Goal: Task Accomplishment & Management: Manage account settings

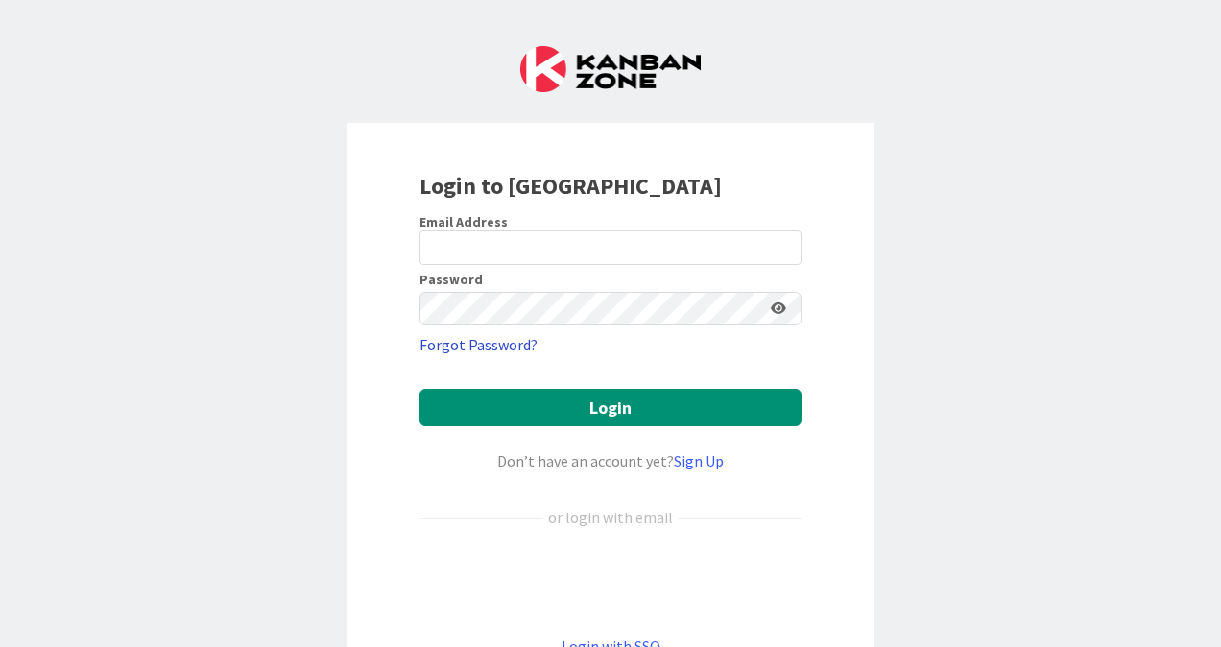
click at [520, 351] on link "Forgot Password?" at bounding box center [478, 344] width 118 height 23
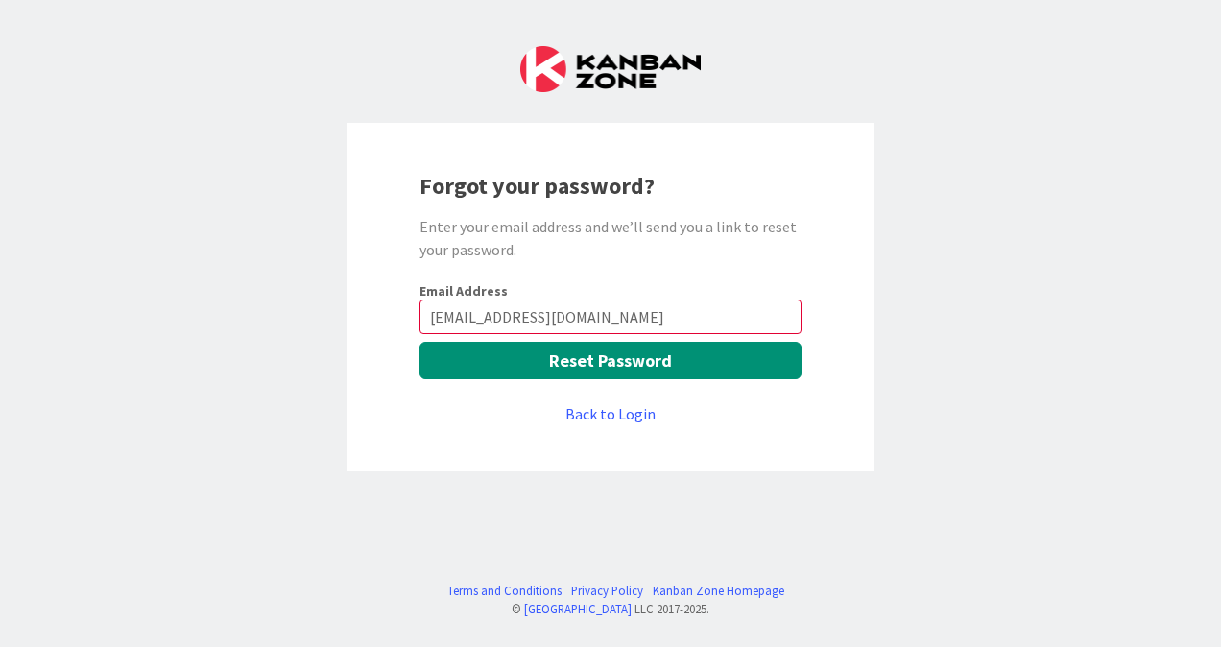
type input "apaz@aijustice.org"
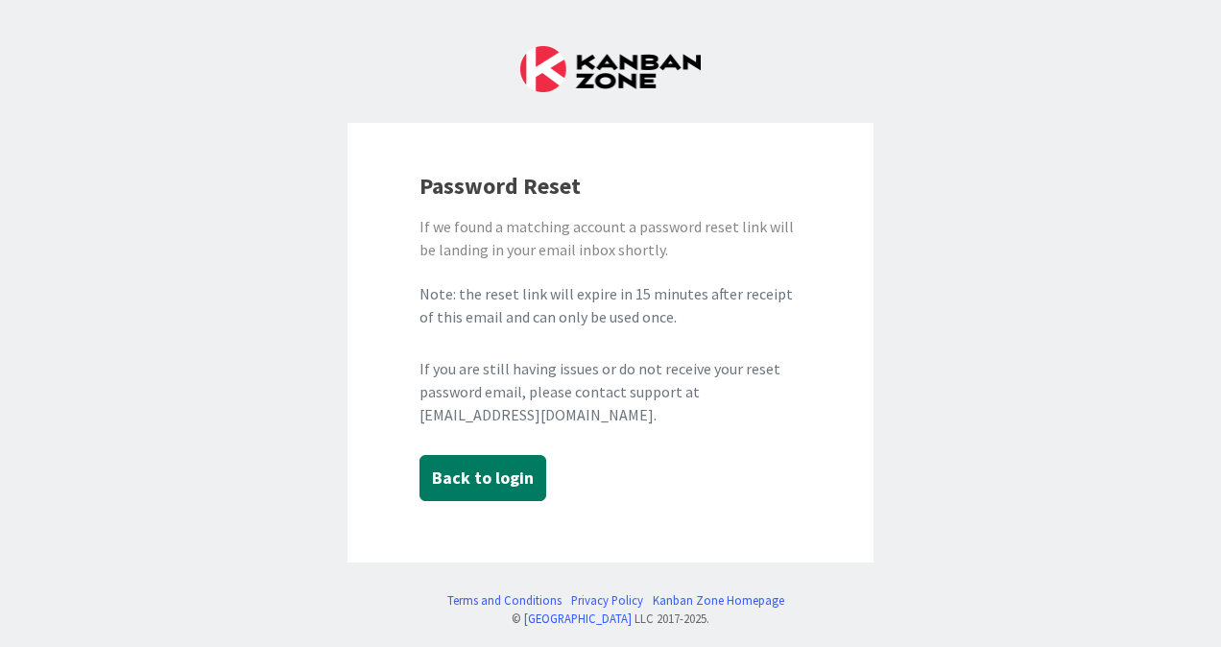
click at [506, 474] on button "Back to login" at bounding box center [482, 478] width 127 height 46
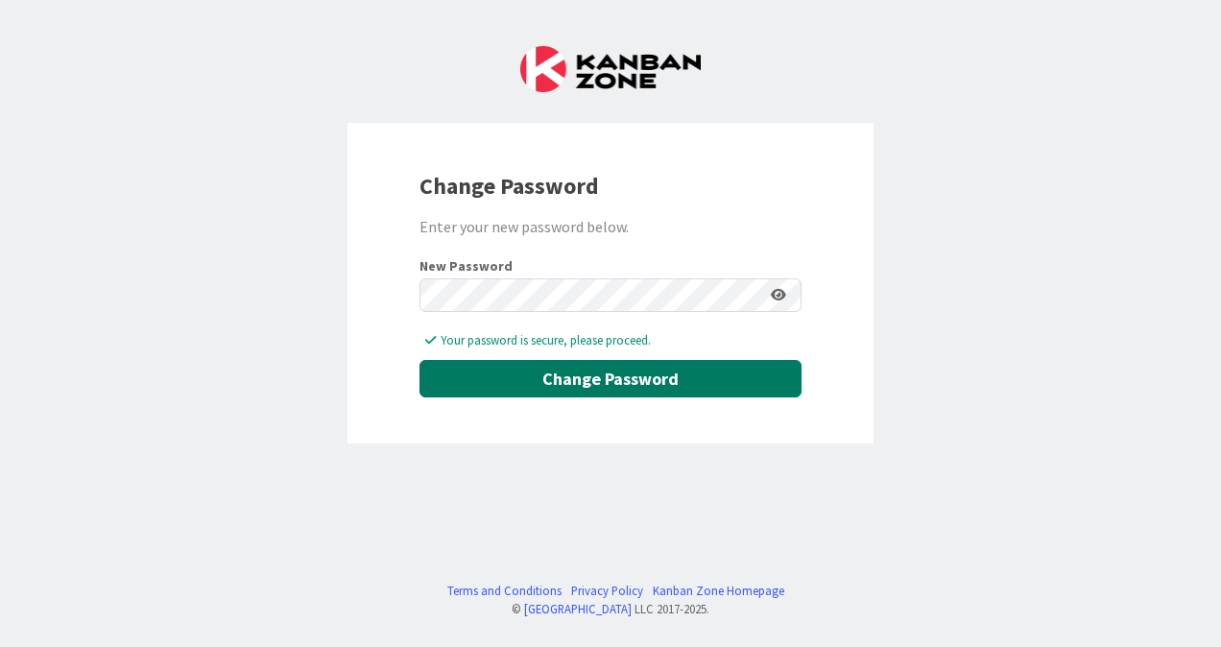
click at [664, 376] on button "Change Password" at bounding box center [610, 378] width 382 height 37
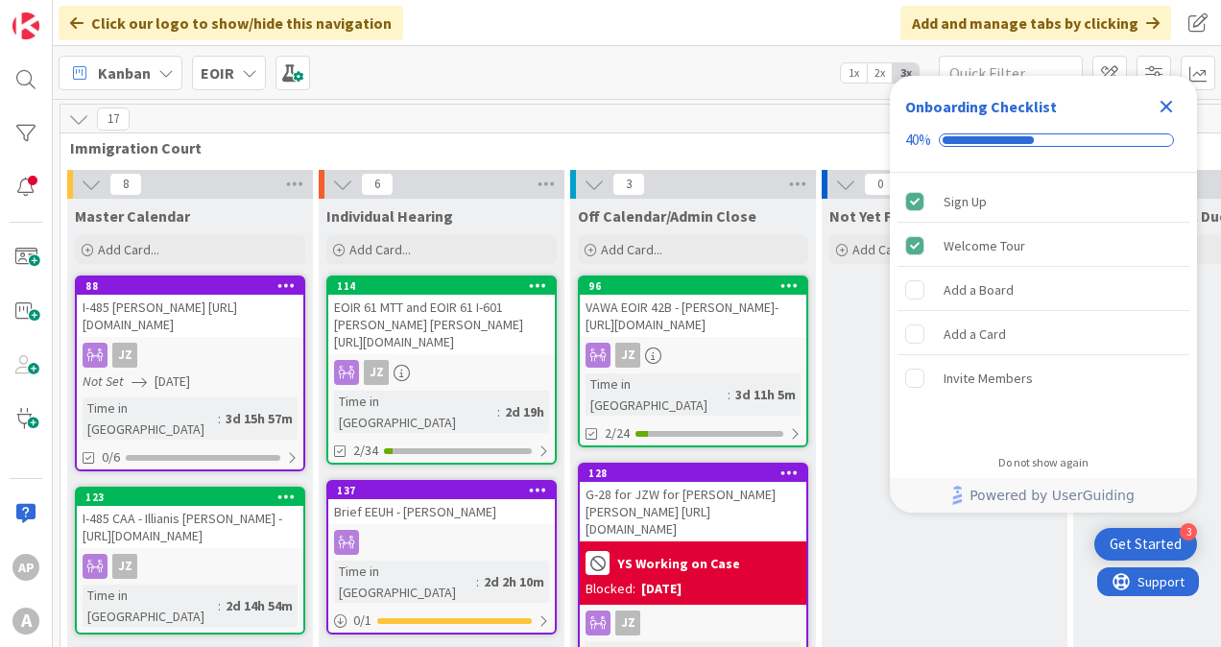
click at [1171, 104] on icon "Close Checklist" at bounding box center [1166, 107] width 12 height 12
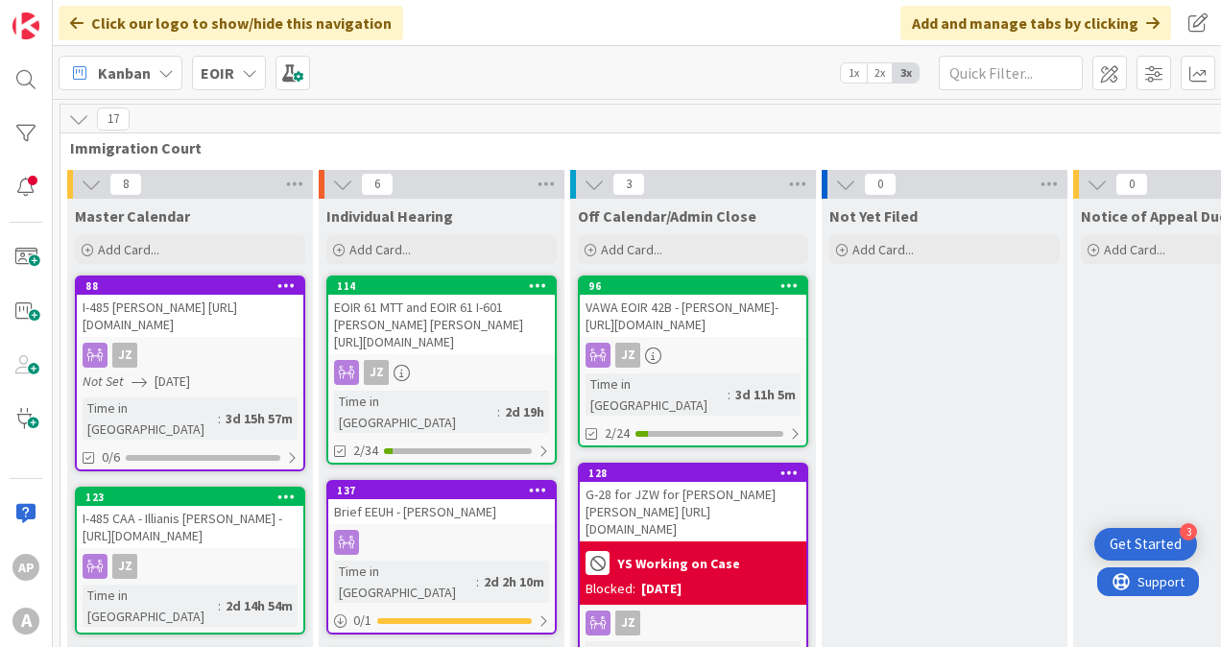
click at [1121, 536] on div "Get Started" at bounding box center [1145, 544] width 72 height 19
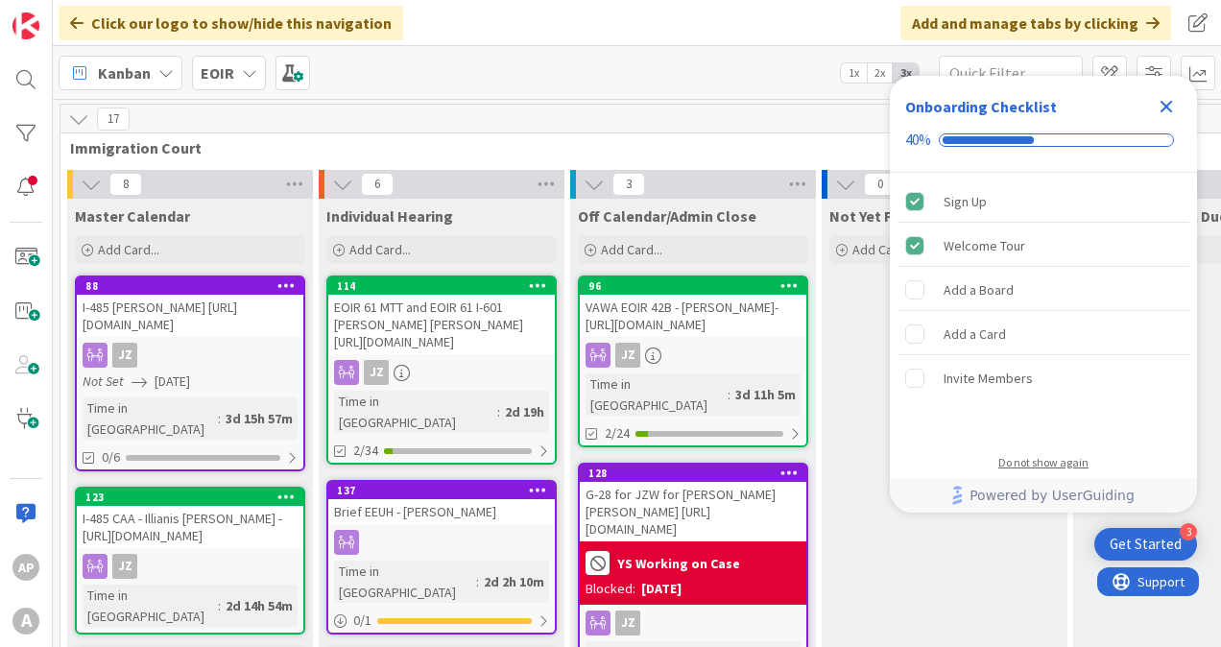
click at [1044, 464] on div "Do not show again" at bounding box center [1043, 462] width 90 height 15
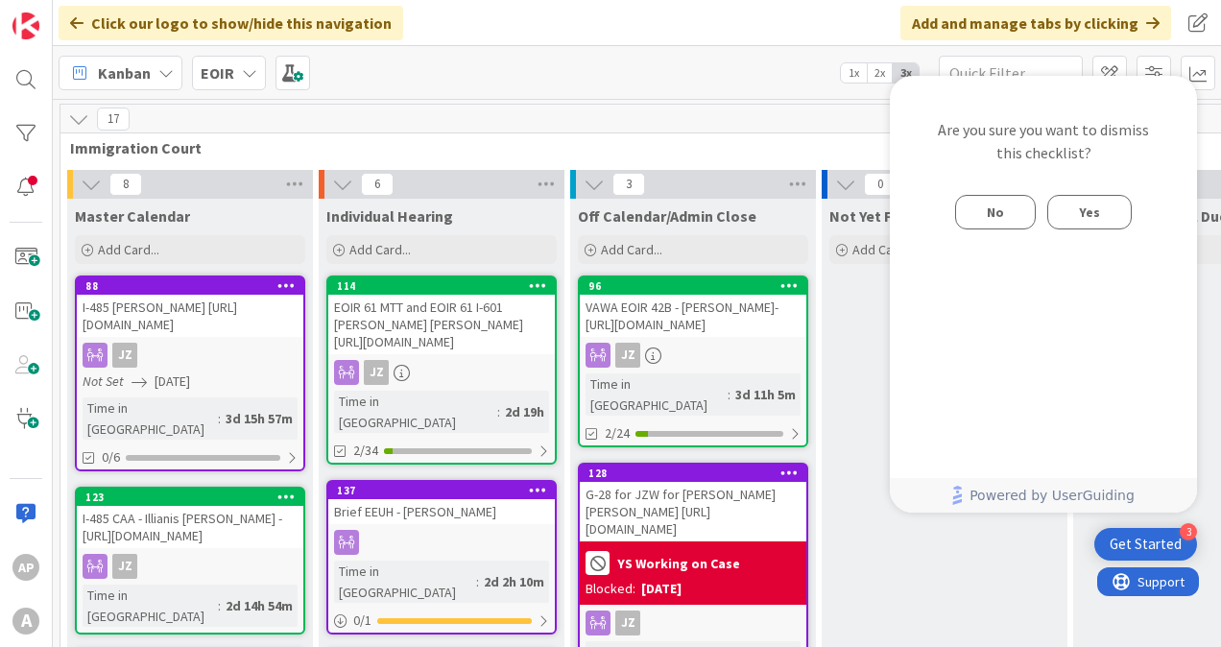
click at [1087, 208] on span "Yes" at bounding box center [1089, 212] width 21 height 23
